Goal: Task Accomplishment & Management: Complete application form

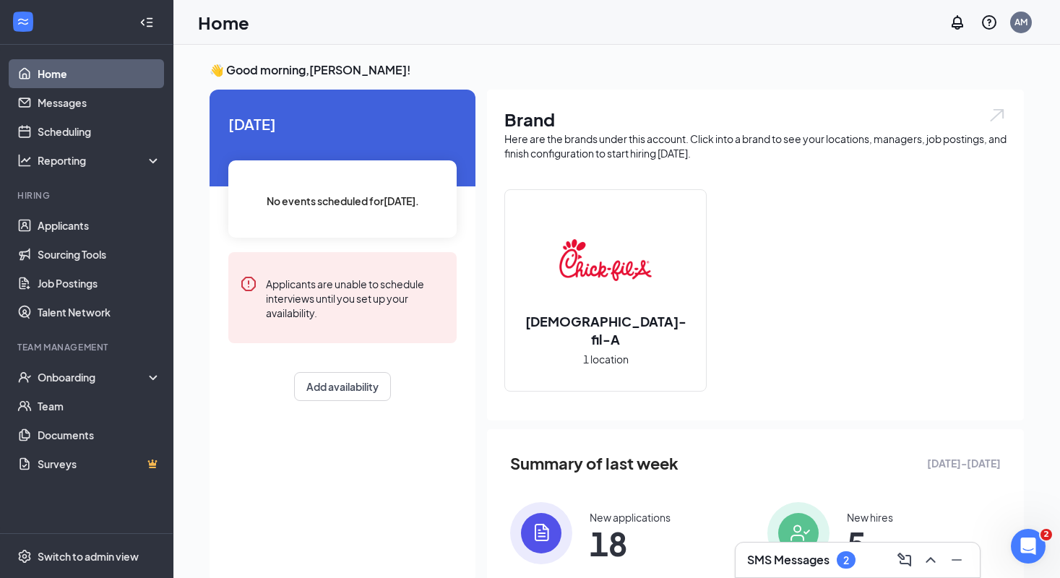
click at [781, 567] on h3 "SMS Messages" at bounding box center [788, 560] width 82 height 16
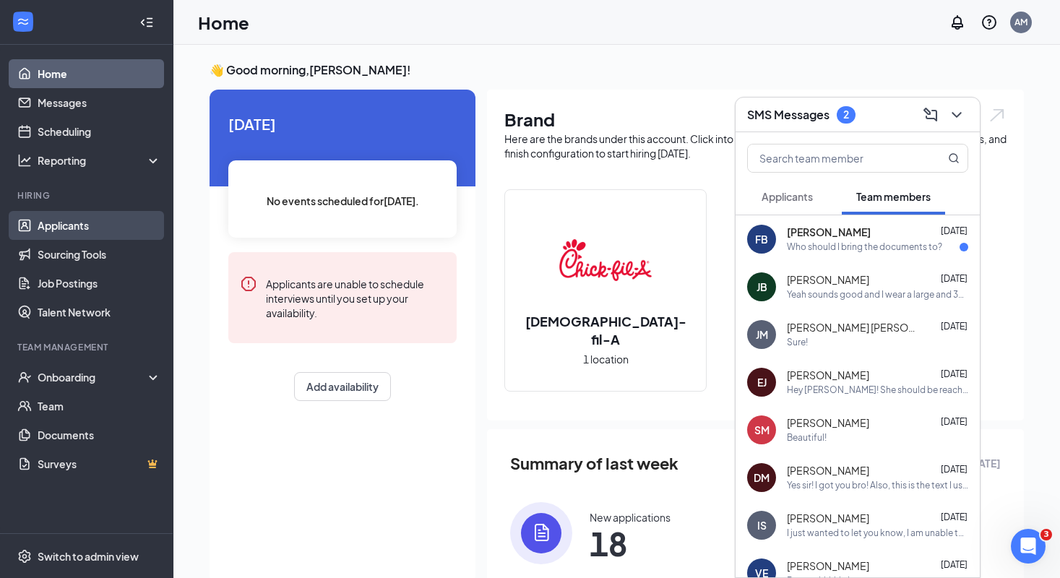
click at [84, 230] on link "Applicants" at bounding box center [100, 225] width 124 height 29
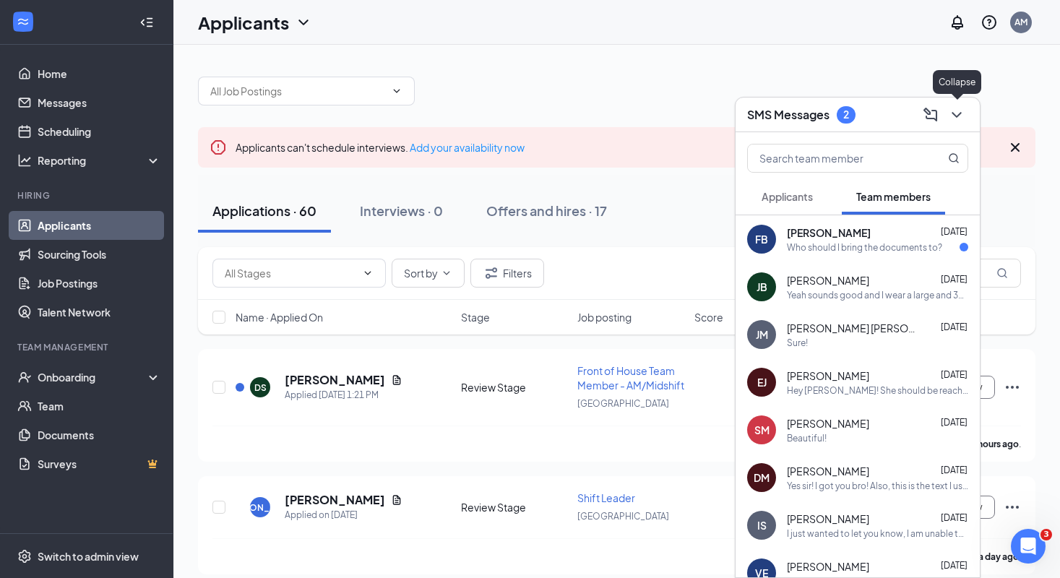
click at [959, 119] on icon "ChevronDown" at bounding box center [956, 114] width 17 height 17
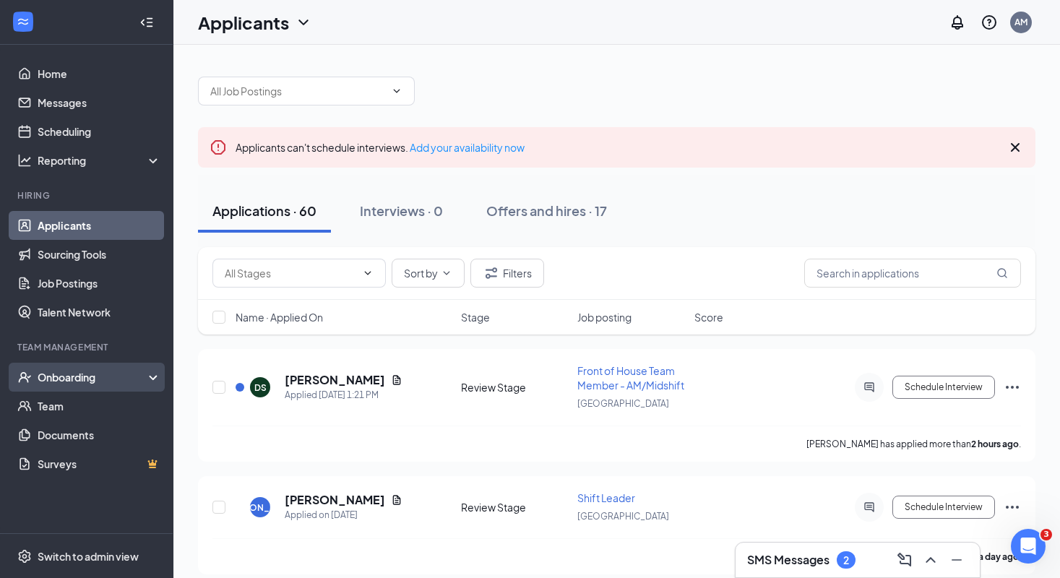
click at [96, 379] on div "Onboarding" at bounding box center [93, 377] width 111 height 14
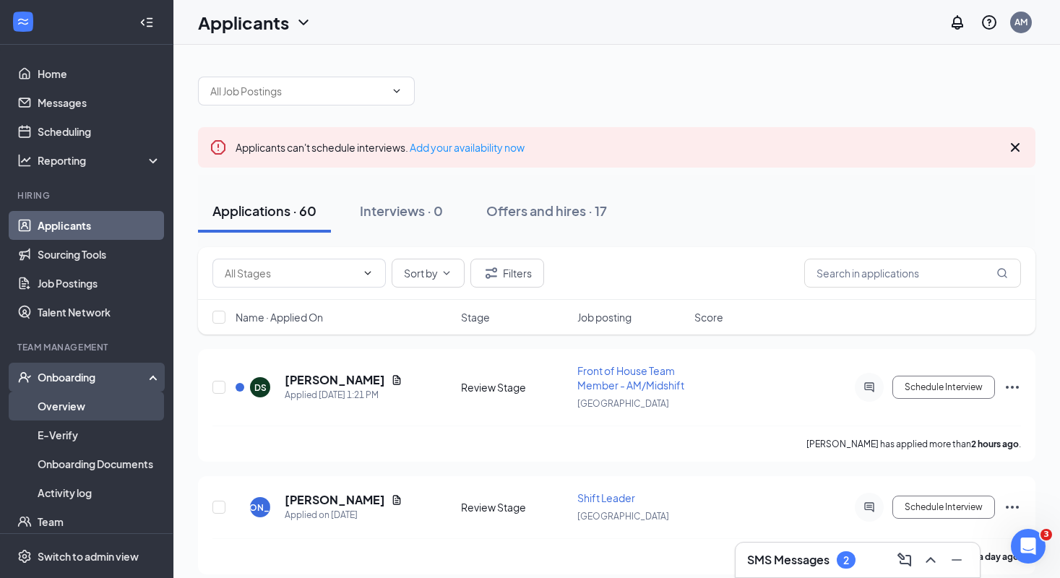
click at [94, 403] on link "Overview" at bounding box center [100, 406] width 124 height 29
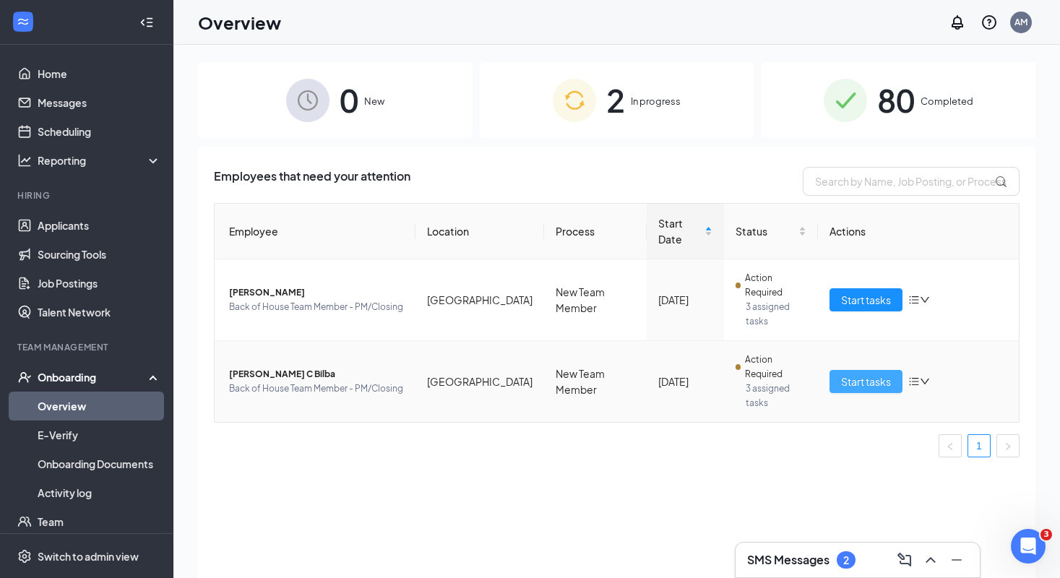
click at [871, 374] on span "Start tasks" at bounding box center [866, 382] width 50 height 16
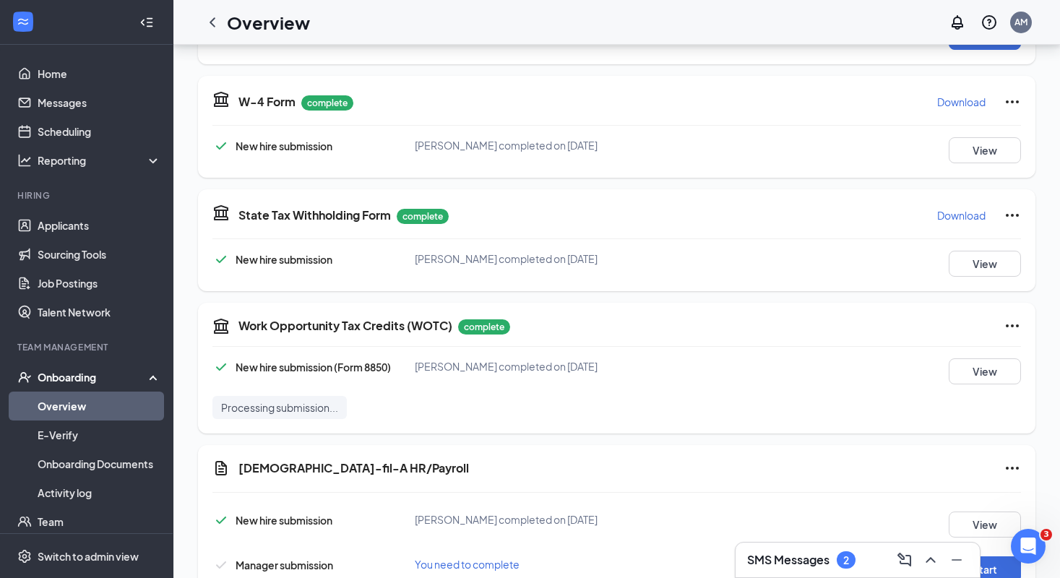
scroll to position [188, 0]
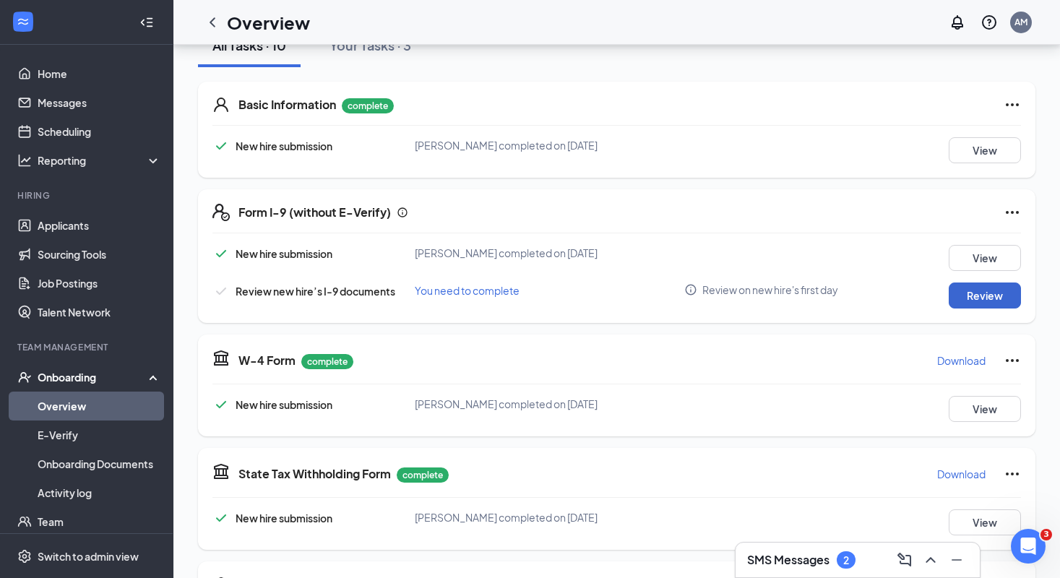
click at [974, 289] on button "Review" at bounding box center [985, 295] width 72 height 26
type input "[DATE]"
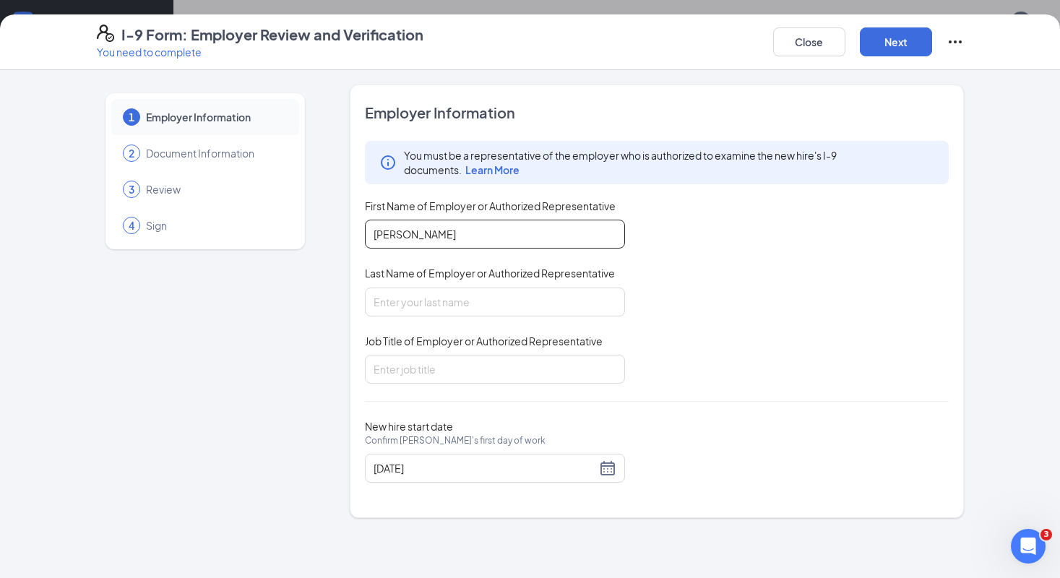
type input "[PERSON_NAME]"
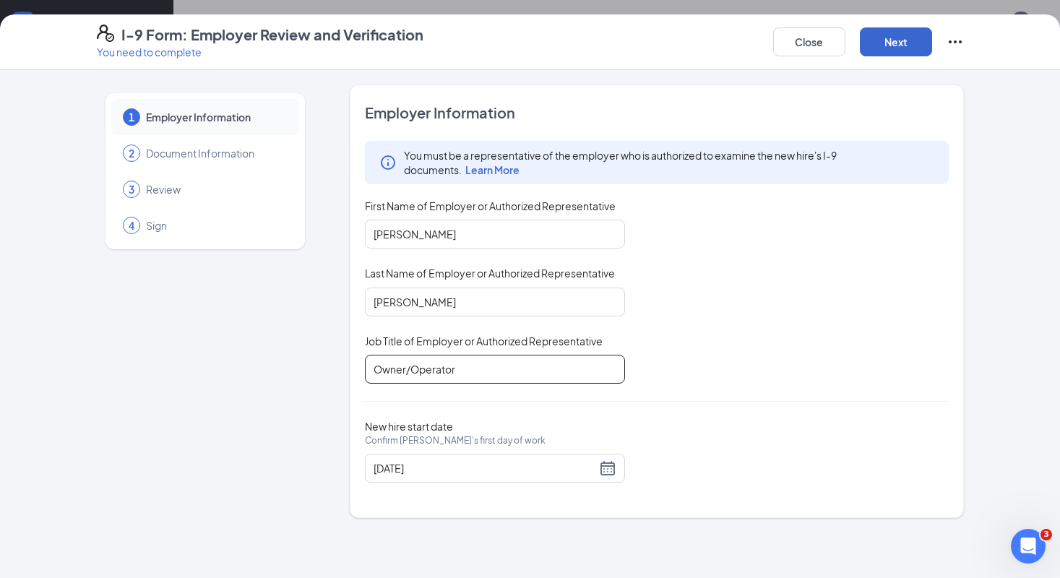
type input "Owner/Operator"
click at [888, 40] on button "Next" at bounding box center [896, 41] width 72 height 29
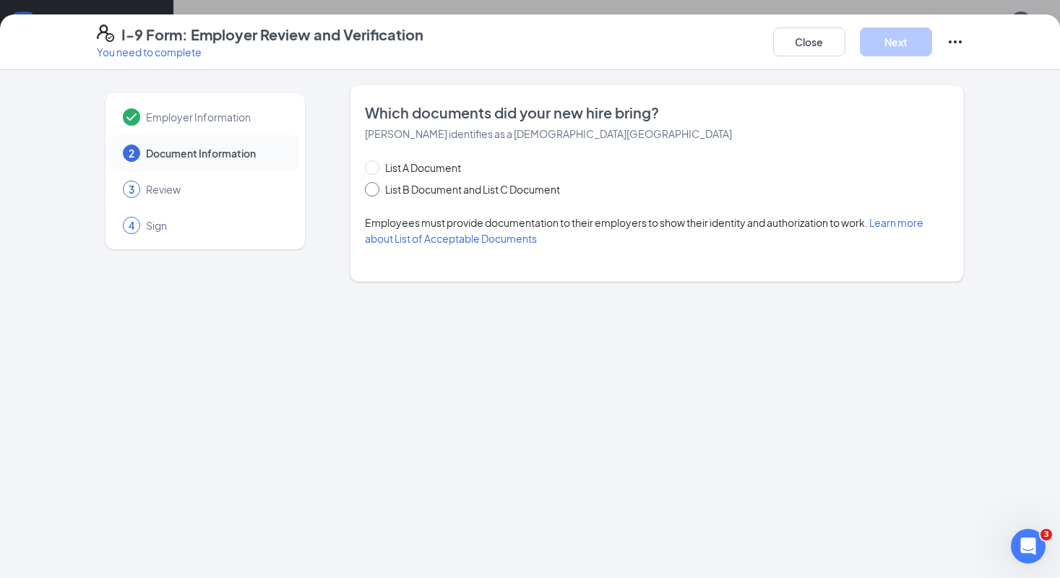
click at [397, 190] on span "List B Document and List C Document" at bounding box center [472, 189] width 186 height 16
click at [375, 190] on input "List B Document and List C Document" at bounding box center [370, 187] width 10 height 10
radio input "true"
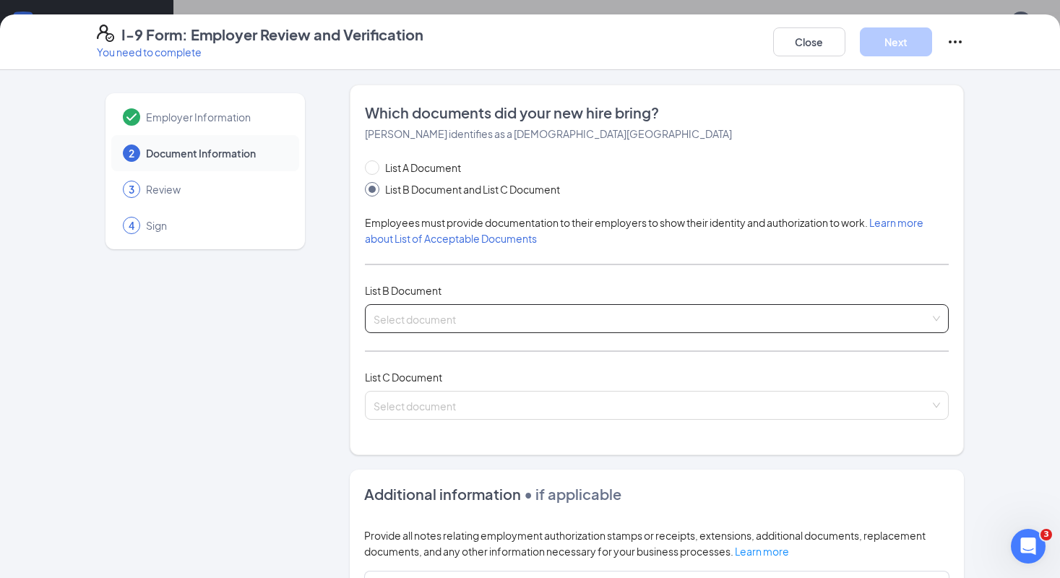
click at [454, 313] on input "search" at bounding box center [652, 316] width 556 height 22
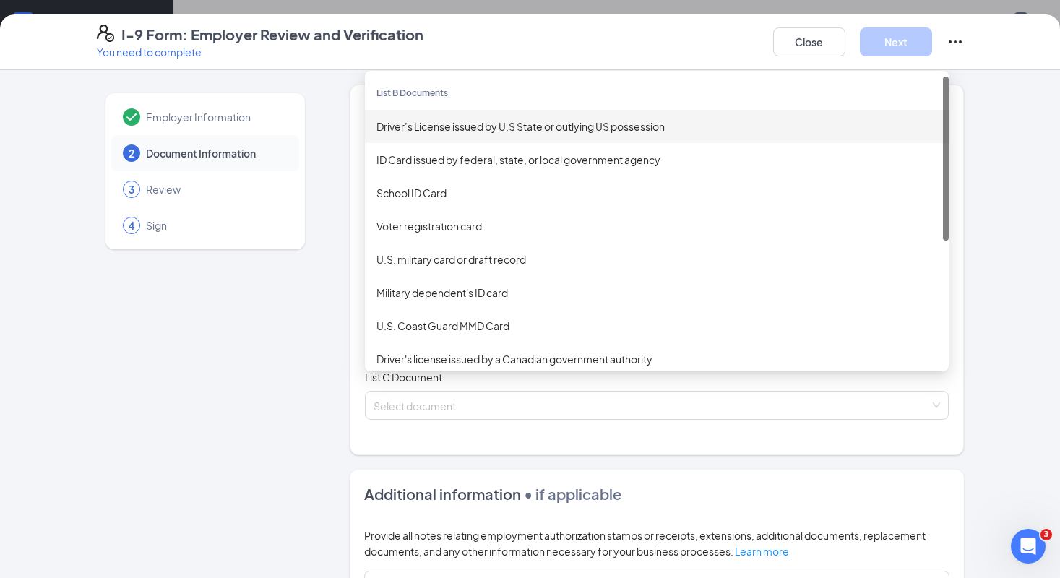
click at [499, 124] on div "Driver’s License issued by U.S State or outlying US possession" at bounding box center [656, 126] width 561 height 16
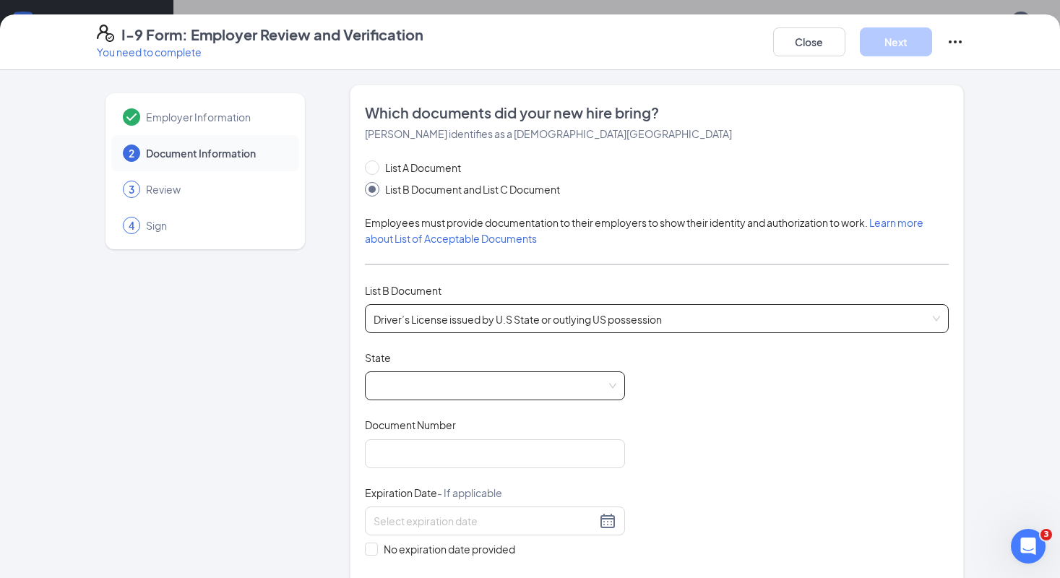
click at [418, 385] on span at bounding box center [495, 385] width 243 height 27
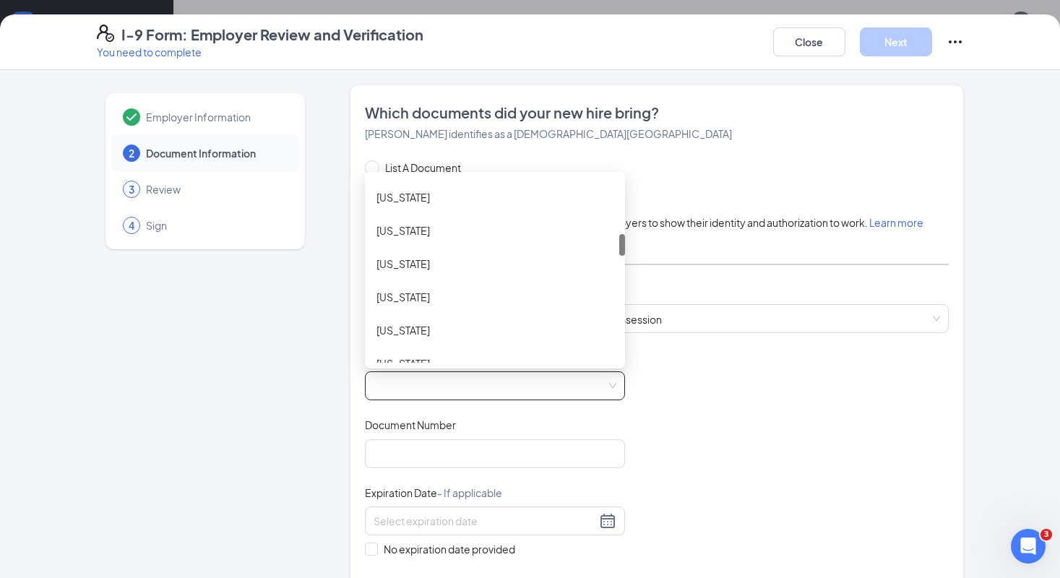
scroll to position [448, 0]
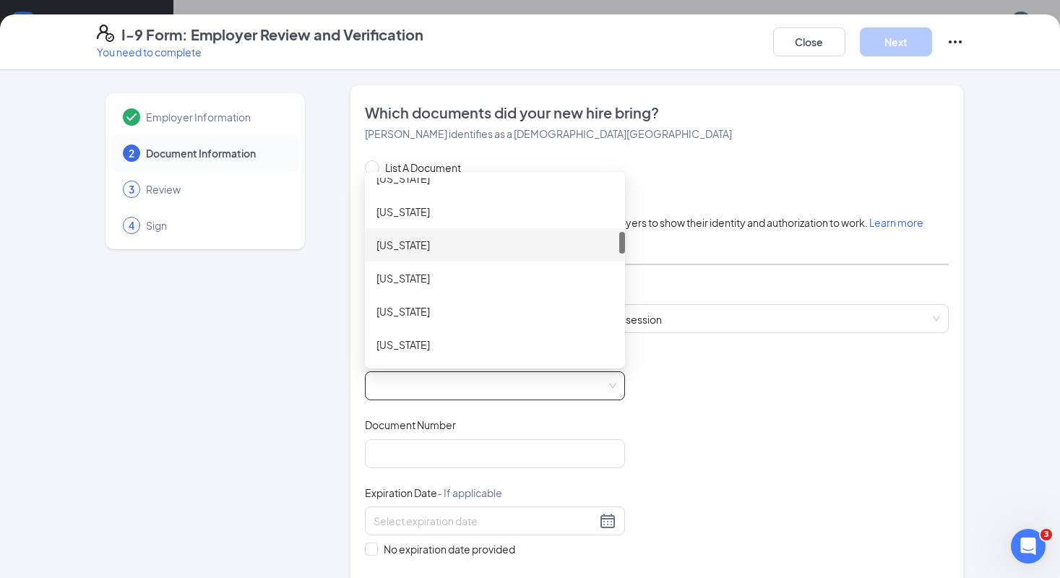
click at [436, 248] on div "[US_STATE]" at bounding box center [494, 245] width 237 height 16
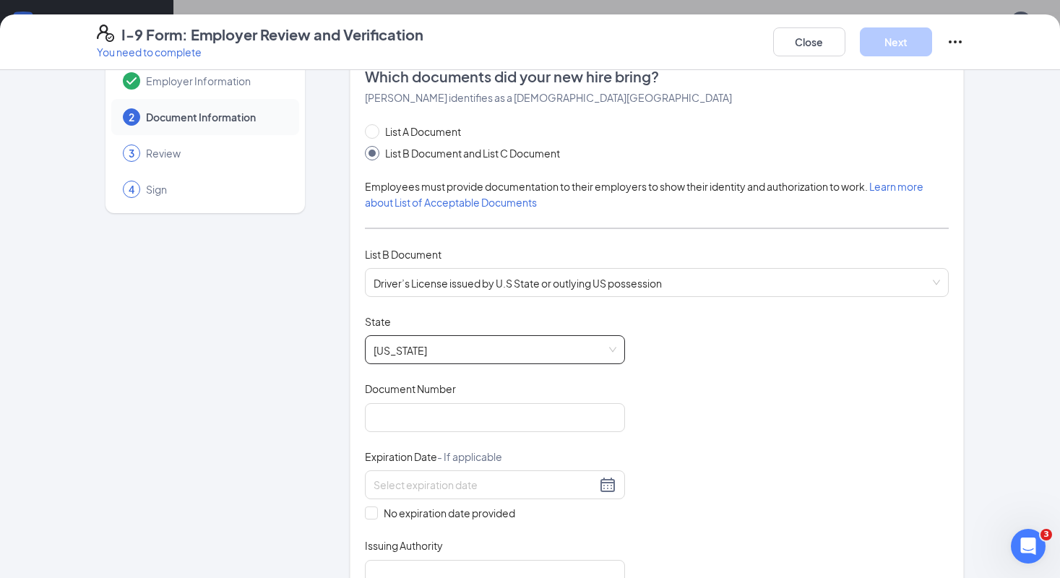
scroll to position [134, 0]
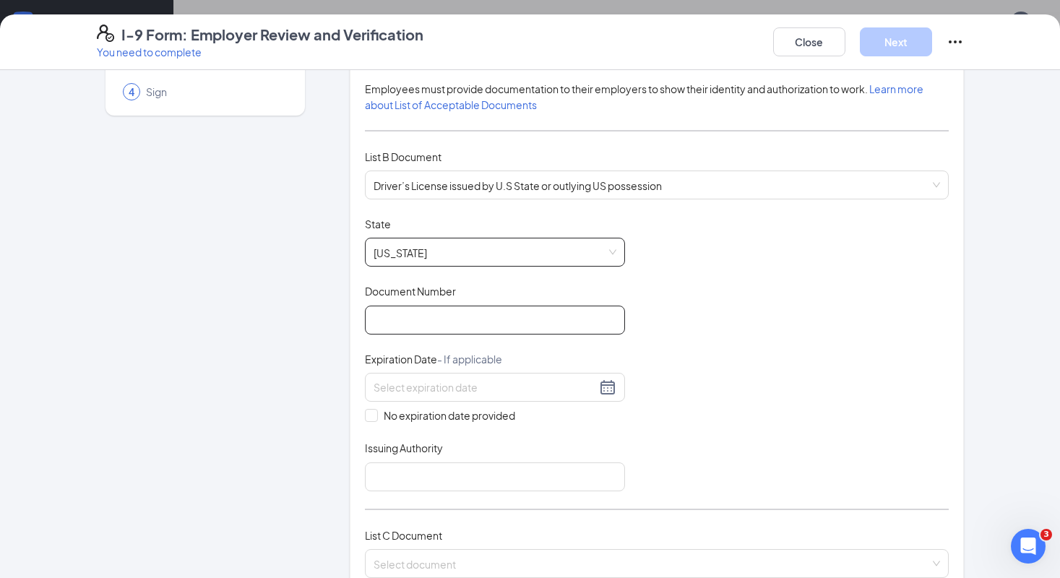
click at [413, 327] on input "Document Number" at bounding box center [495, 320] width 260 height 29
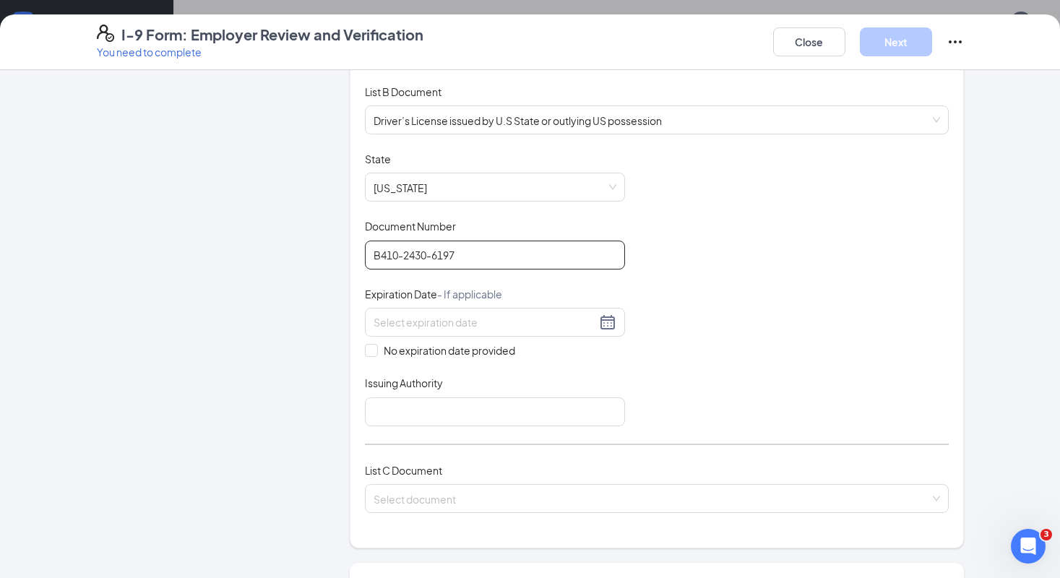
scroll to position [206, 0]
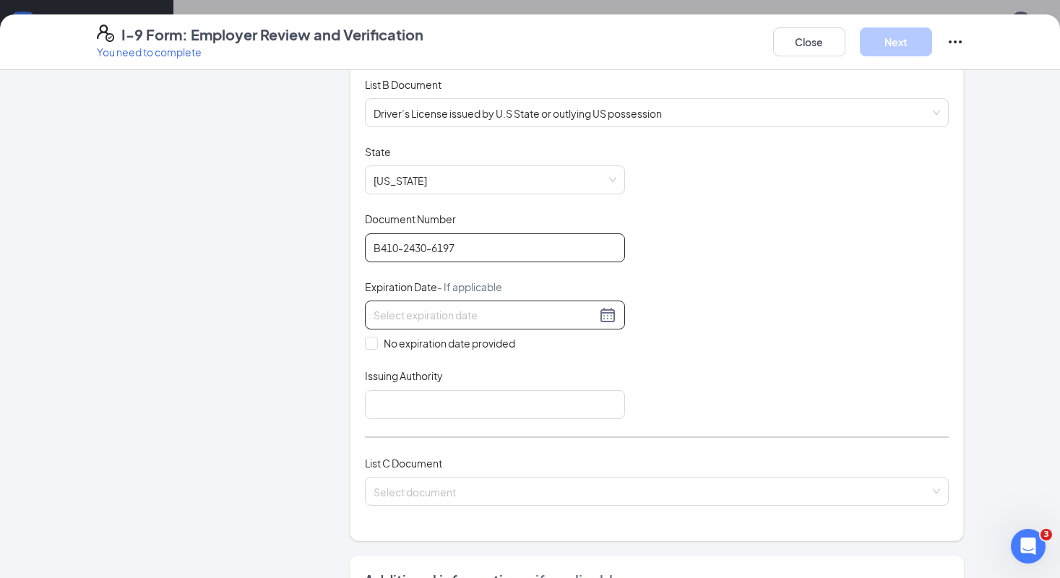
type input "B410-2430-6197"
click at [483, 319] on input at bounding box center [485, 315] width 223 height 16
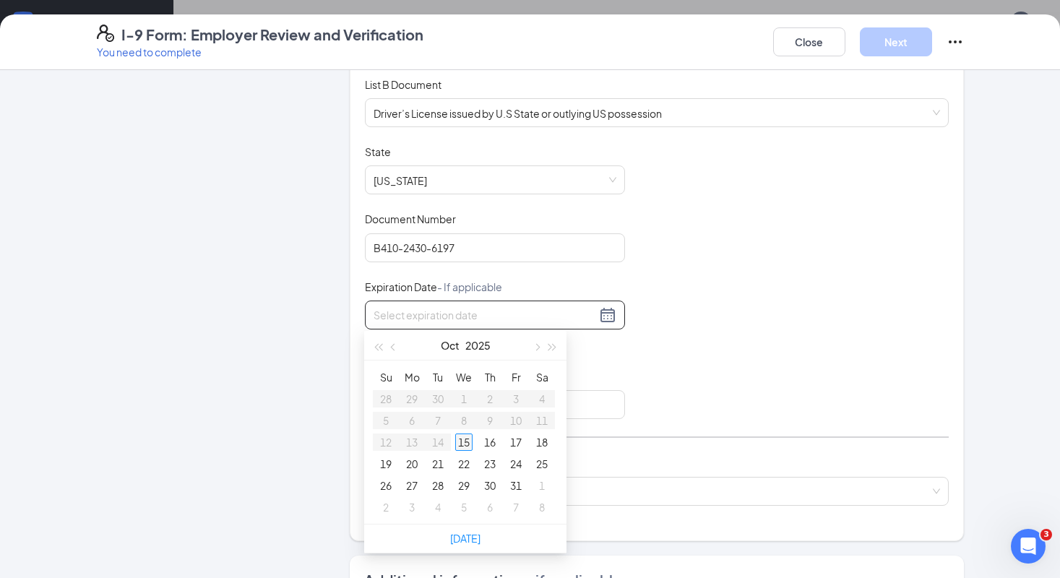
type input "[DATE]"
click at [538, 346] on span "button" at bounding box center [535, 347] width 7 height 7
click at [555, 347] on span "button" at bounding box center [552, 347] width 7 height 7
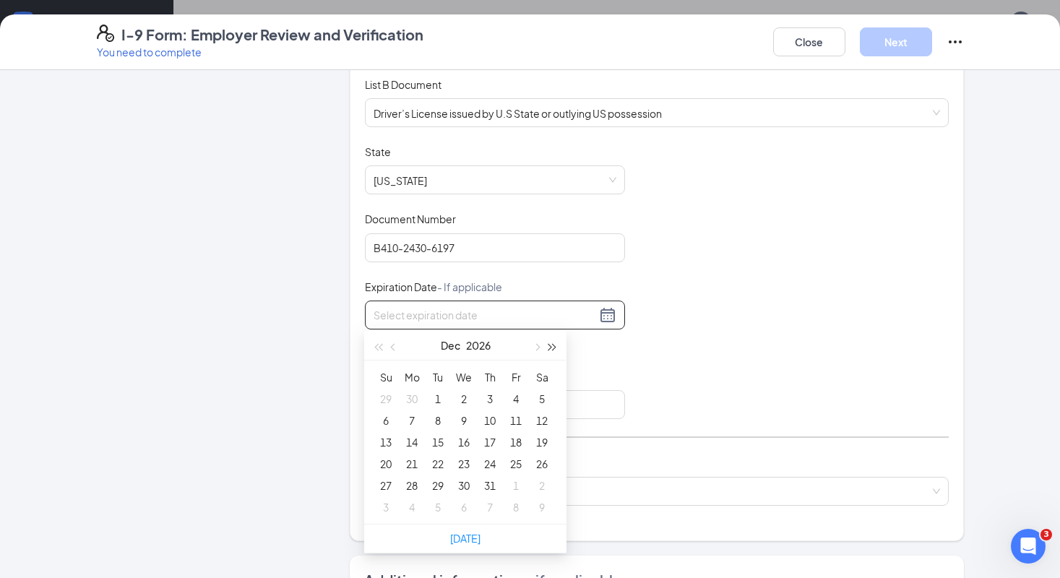
click at [555, 347] on span "button" at bounding box center [552, 347] width 7 height 7
click at [379, 345] on span "button" at bounding box center [377, 347] width 7 height 7
click at [394, 349] on span "button" at bounding box center [394, 347] width 7 height 7
click at [397, 346] on button "button" at bounding box center [394, 345] width 16 height 29
type input "[DATE]"
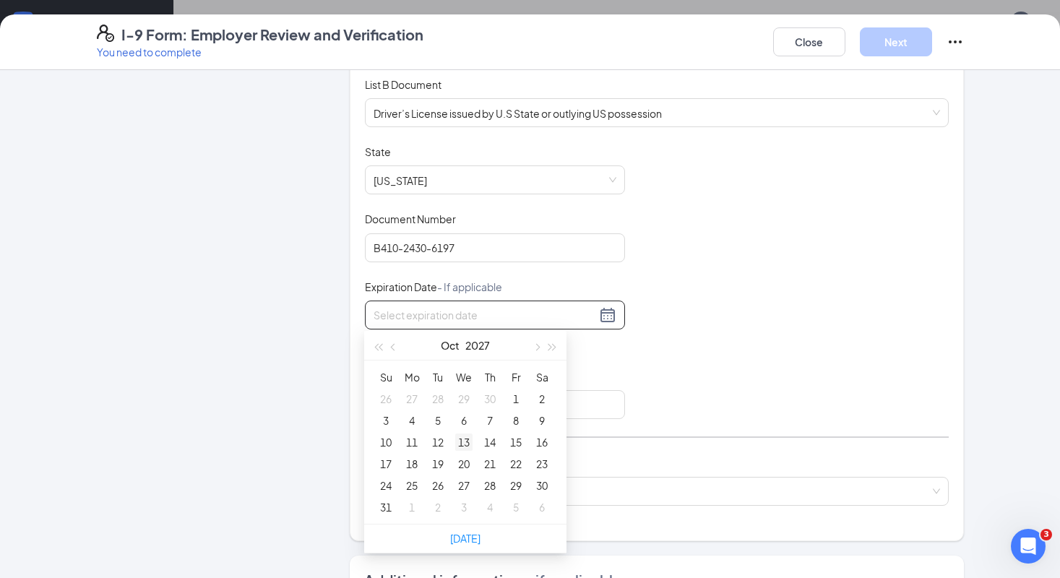
type input "[DATE]"
click at [413, 441] on div "11" at bounding box center [411, 441] width 17 height 17
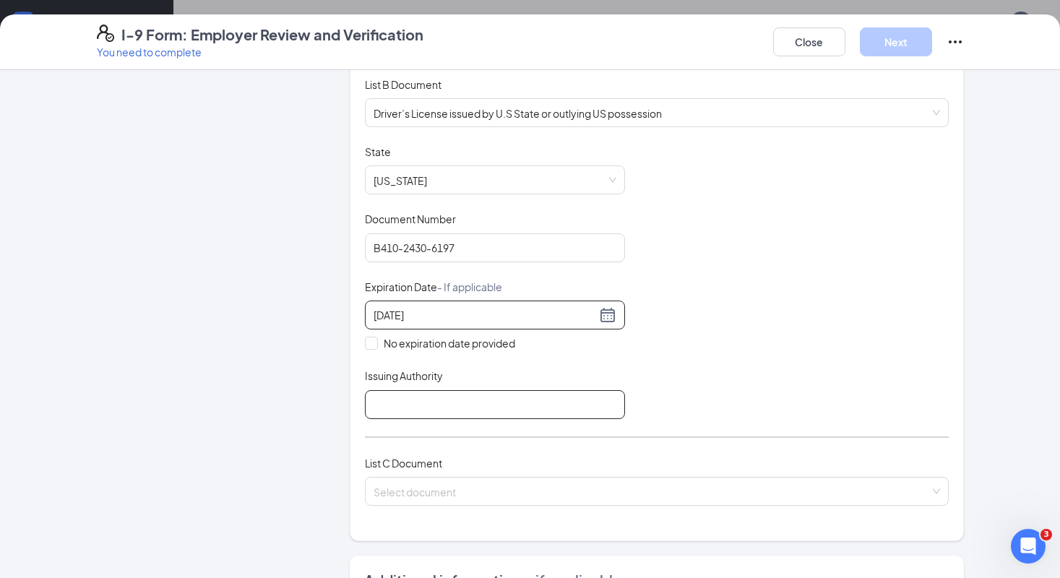
click at [437, 397] on input "Issuing Authority" at bounding box center [495, 404] width 260 height 29
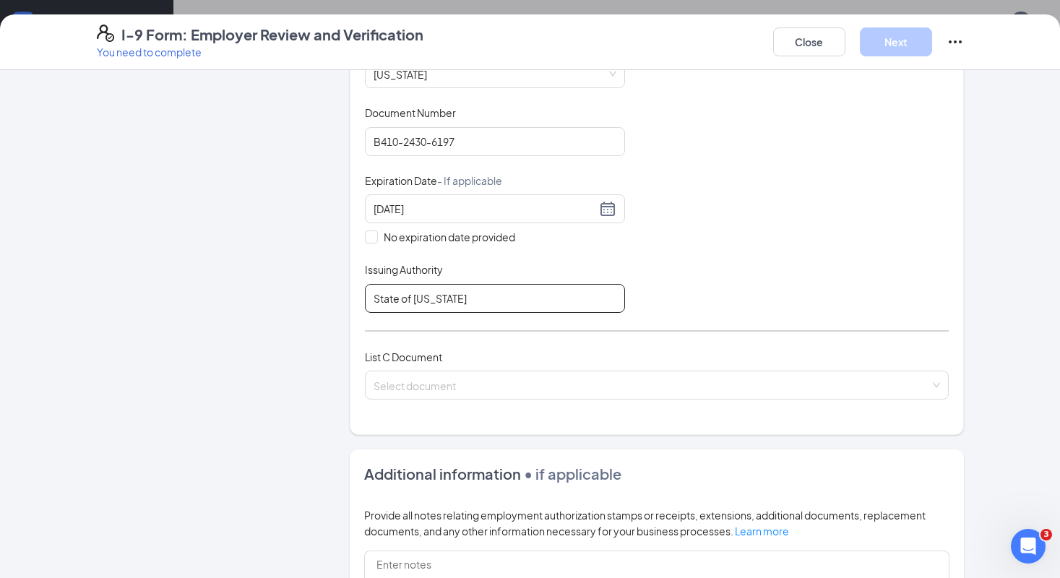
scroll to position [348, 0]
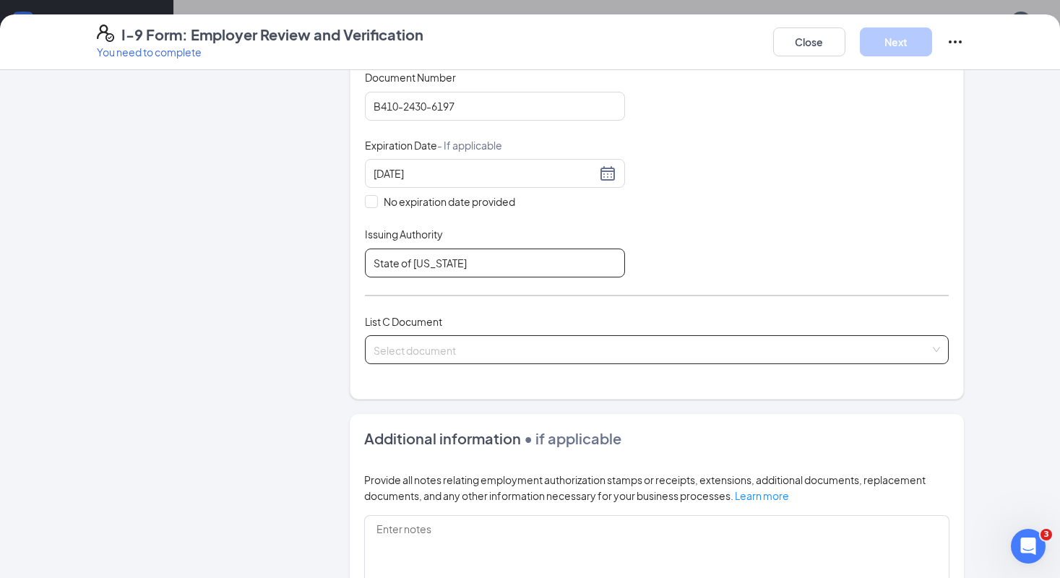
type input "State of [US_STATE]"
click at [497, 346] on input "search" at bounding box center [652, 347] width 556 height 22
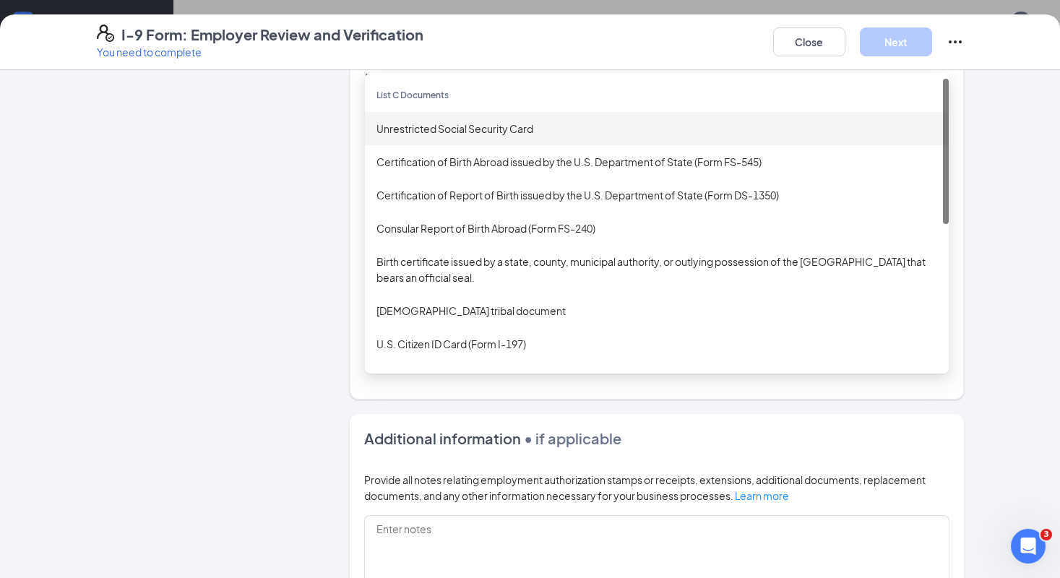
click at [485, 129] on div "Unrestricted Social Security Card" at bounding box center [656, 129] width 561 height 16
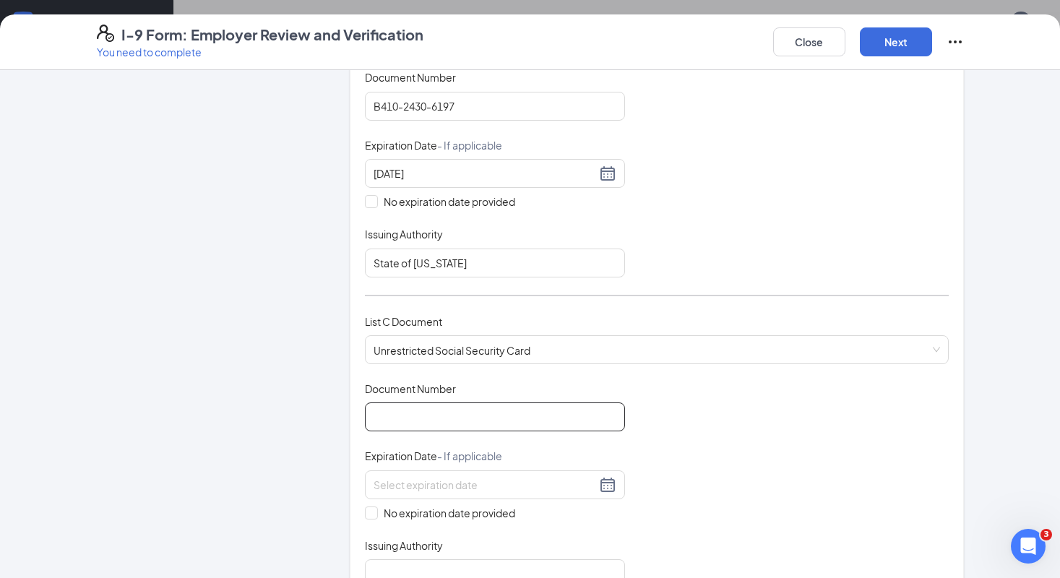
click at [420, 420] on input "Document Number" at bounding box center [495, 416] width 260 height 29
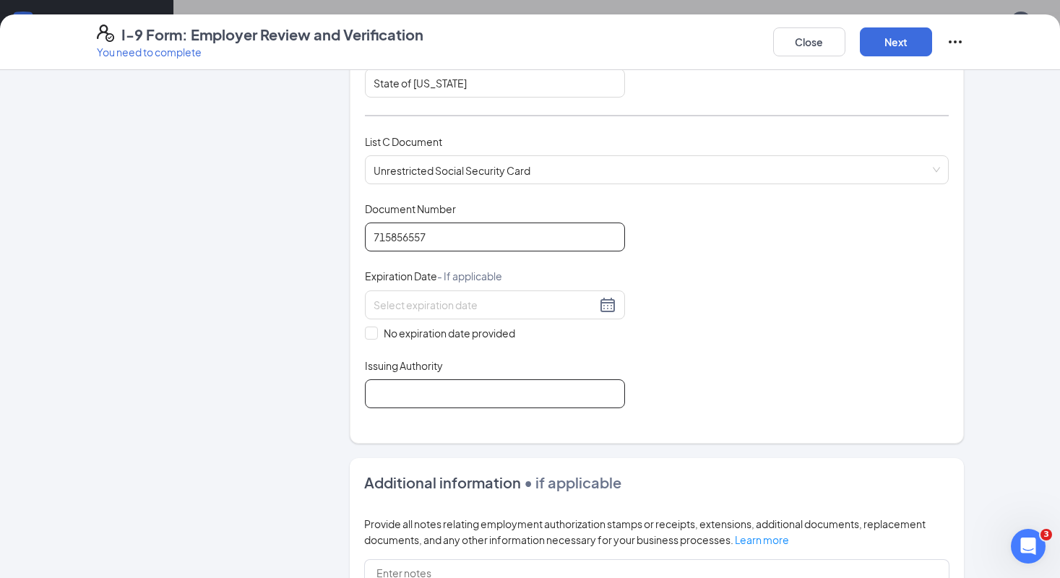
scroll to position [540, 0]
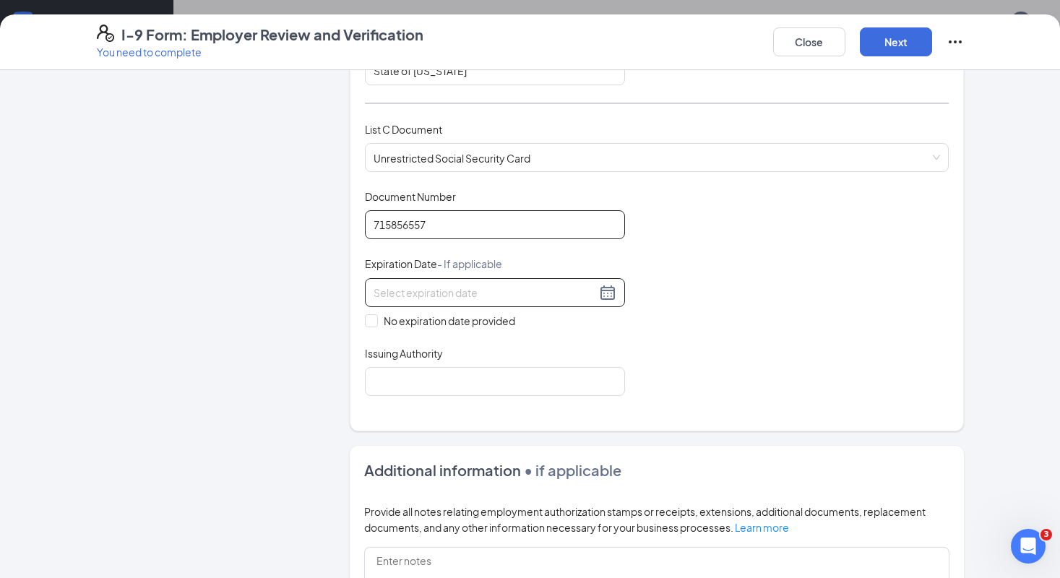
type input "715856557"
click at [470, 293] on input at bounding box center [485, 293] width 223 height 16
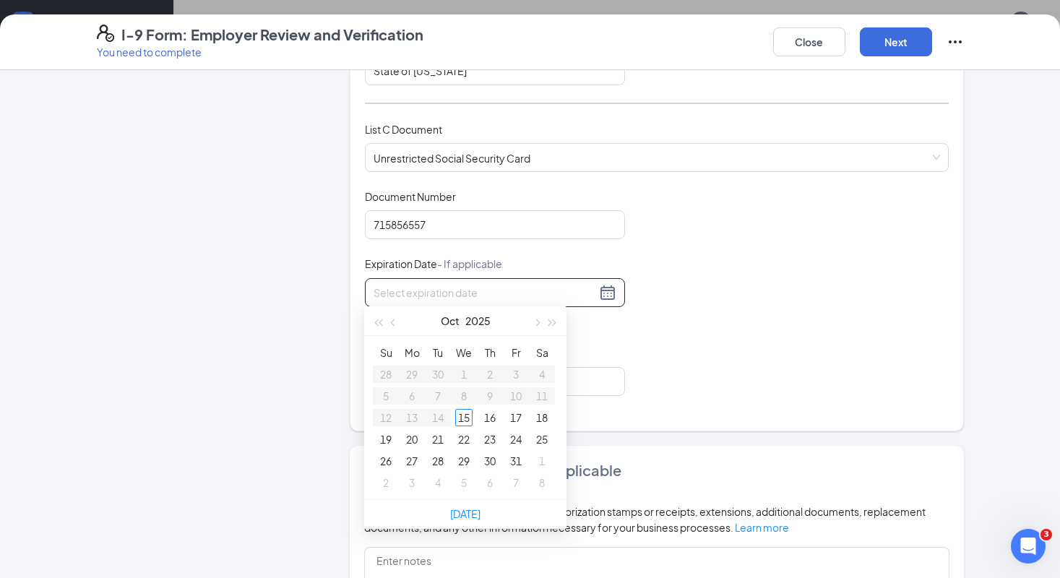
click at [282, 285] on div "Employer Information 2 Document Information 3 Review 4 Sign" at bounding box center [205, 180] width 217 height 1270
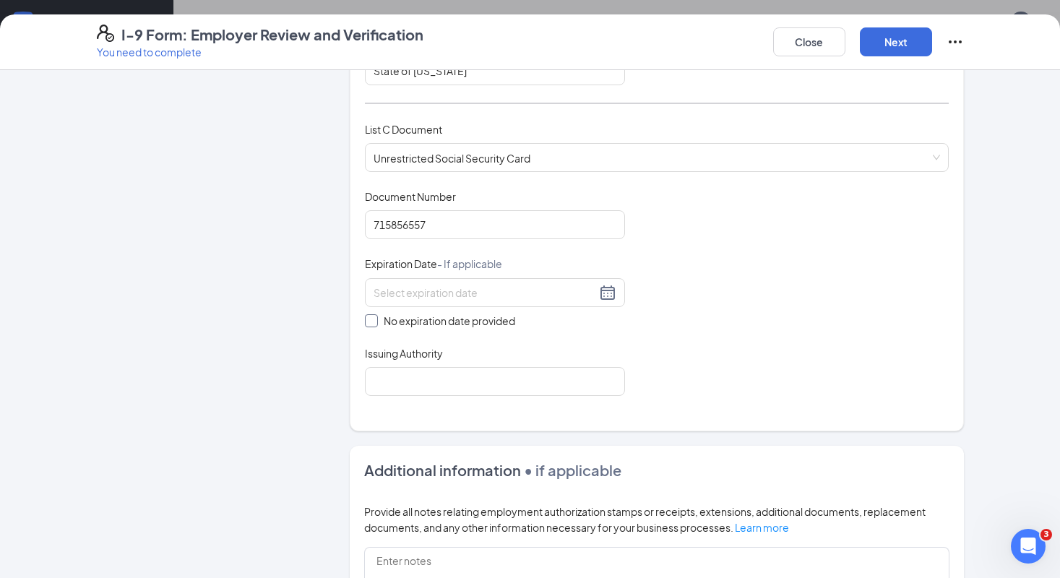
click at [376, 322] on span at bounding box center [371, 320] width 13 height 13
click at [375, 322] on input "No expiration date provided" at bounding box center [370, 319] width 10 height 10
checkbox input "true"
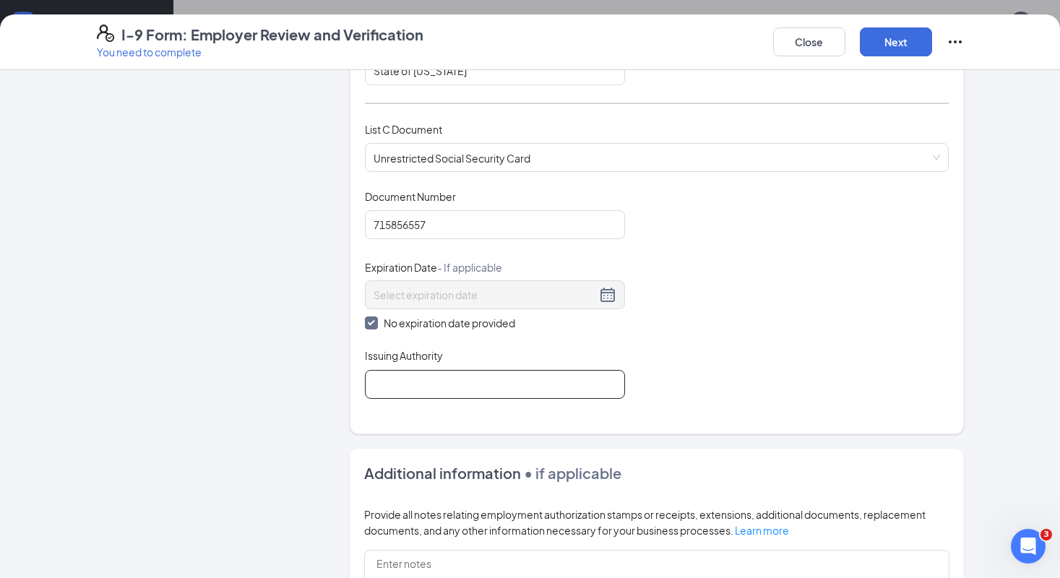
click at [416, 385] on input "Issuing Authority" at bounding box center [495, 384] width 260 height 29
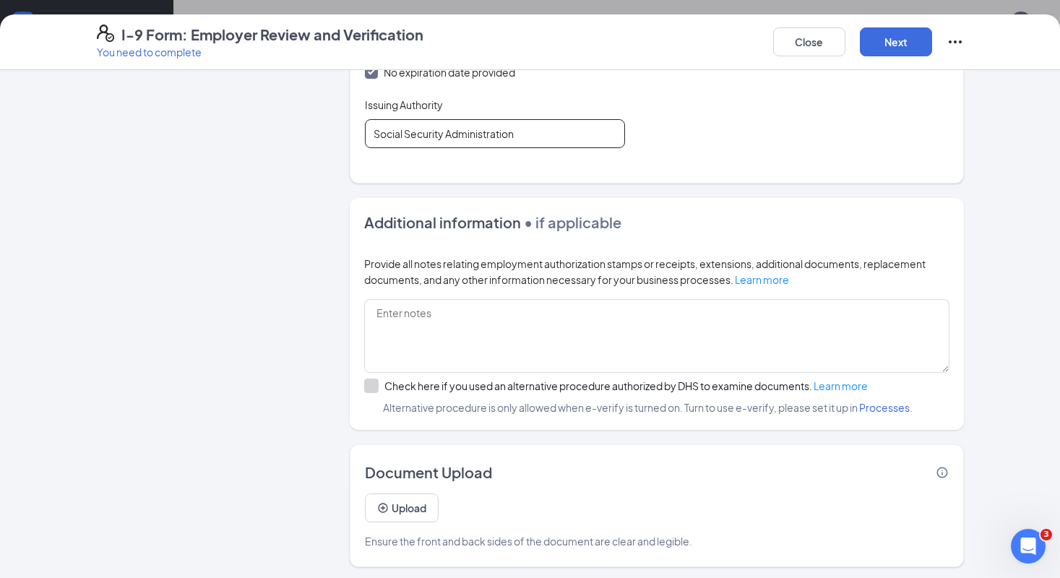
scroll to position [357, 0]
type input "Social Security Administration"
click at [904, 49] on button "Next" at bounding box center [896, 41] width 72 height 29
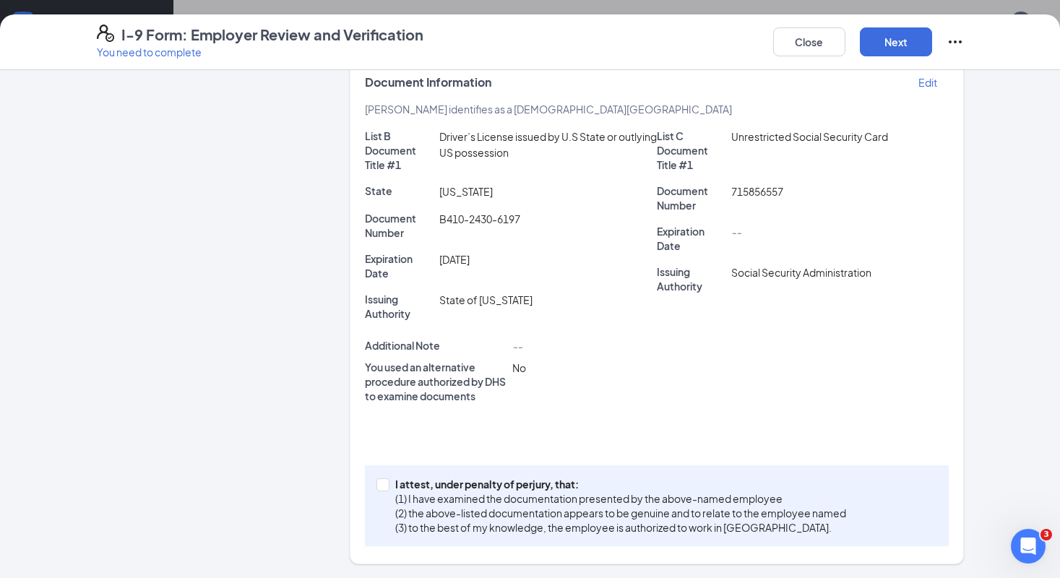
scroll to position [461, 0]
click at [469, 484] on p "I attest, under penalty of perjury, that:" at bounding box center [620, 484] width 451 height 14
click at [387, 484] on input "I attest, under penalty of [PERSON_NAME], that: (1) I have examined the documen…" at bounding box center [381, 483] width 10 height 10
checkbox input "true"
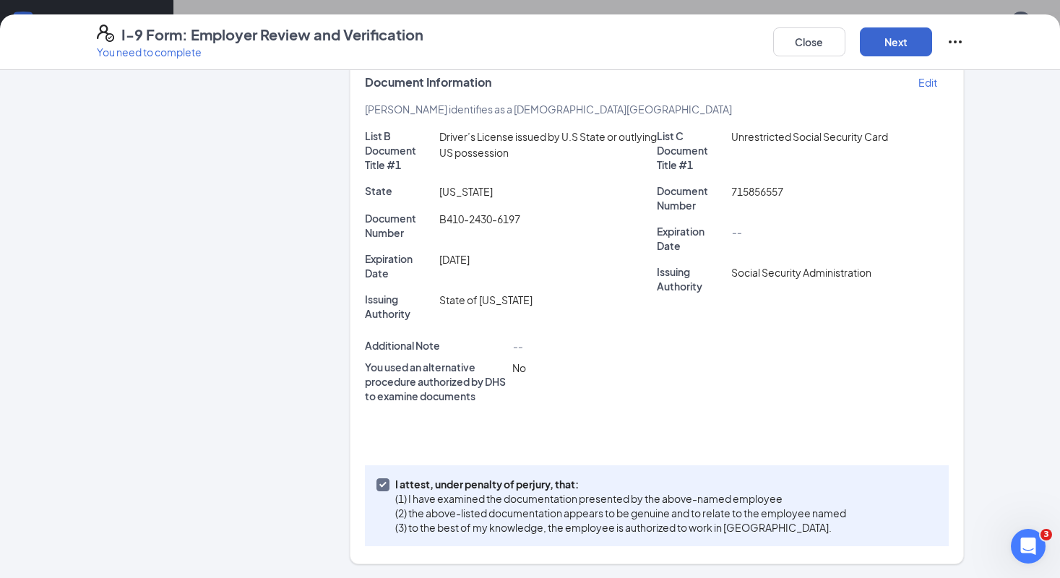
click at [883, 40] on button "Next" at bounding box center [896, 41] width 72 height 29
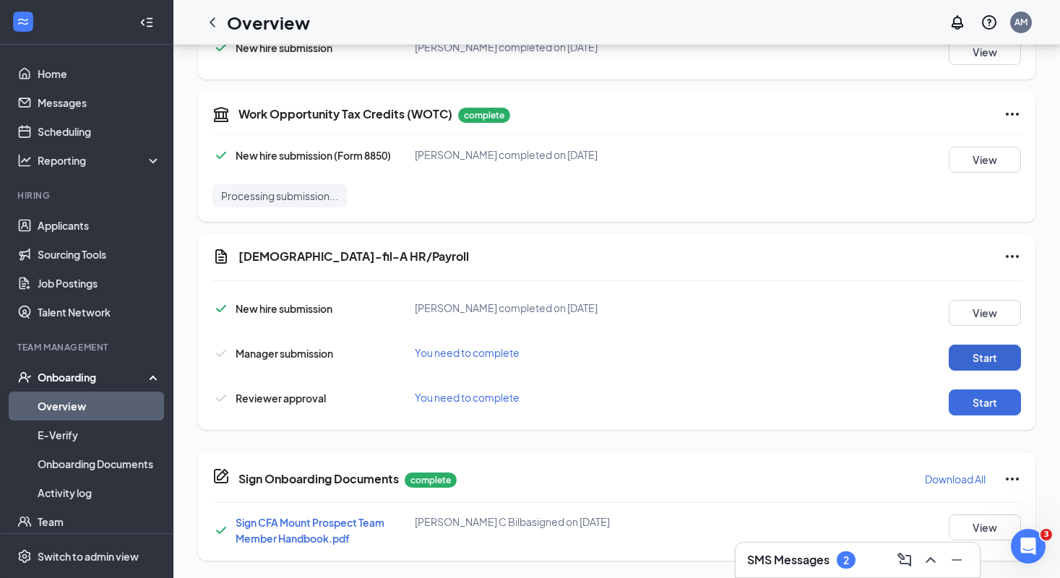
click at [977, 355] on button "Start" at bounding box center [985, 358] width 72 height 26
click at [982, 405] on button "Start" at bounding box center [985, 402] width 72 height 26
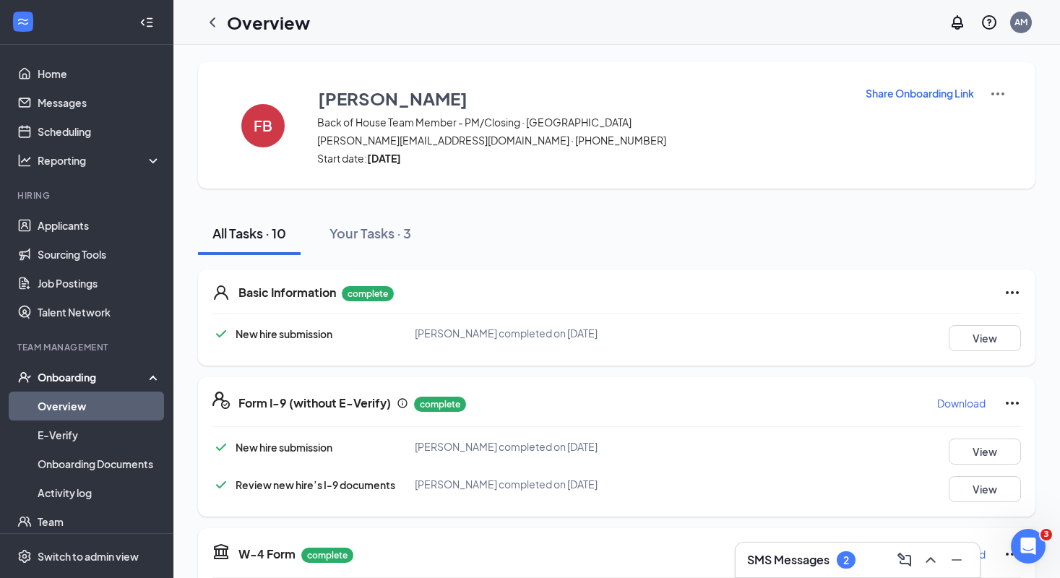
scroll to position [0, 0]
click at [1022, 30] on div "AM" at bounding box center [1021, 23] width 22 height 22
click at [898, 223] on div "Log out" at bounding box center [949, 221] width 156 height 14
